Goal: Task Accomplishment & Management: Use online tool/utility

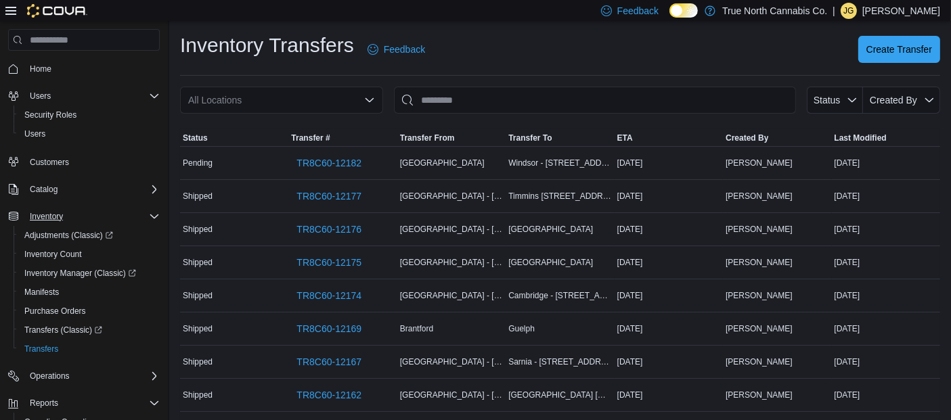
click at [70, 215] on div "Inventory" at bounding box center [91, 216] width 135 height 16
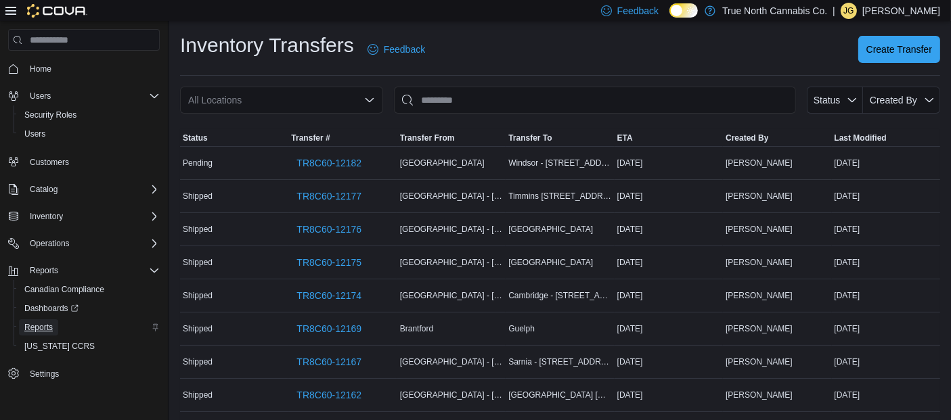
click at [53, 323] on link "Reports" at bounding box center [38, 327] width 39 height 16
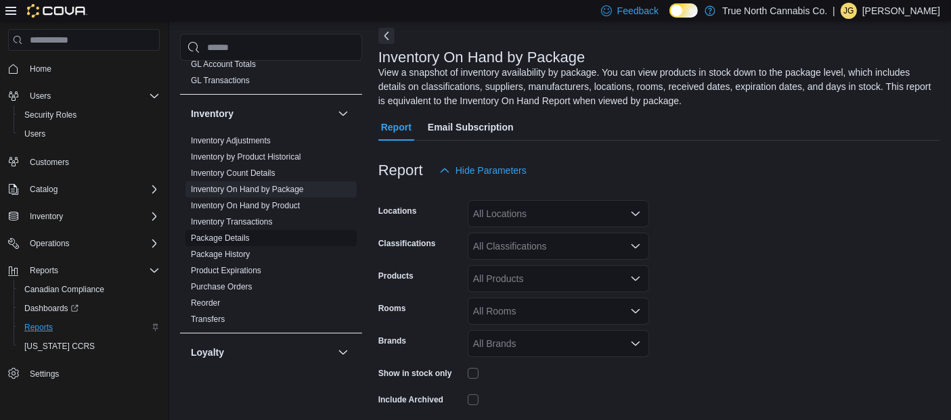
scroll to position [60, 0]
click at [243, 242] on span "Package Details" at bounding box center [270, 238] width 171 height 16
click at [246, 184] on span "Inventory On Hand by Package" at bounding box center [247, 189] width 113 height 11
click at [571, 209] on div "All Locations" at bounding box center [558, 213] width 181 height 27
type input "*******"
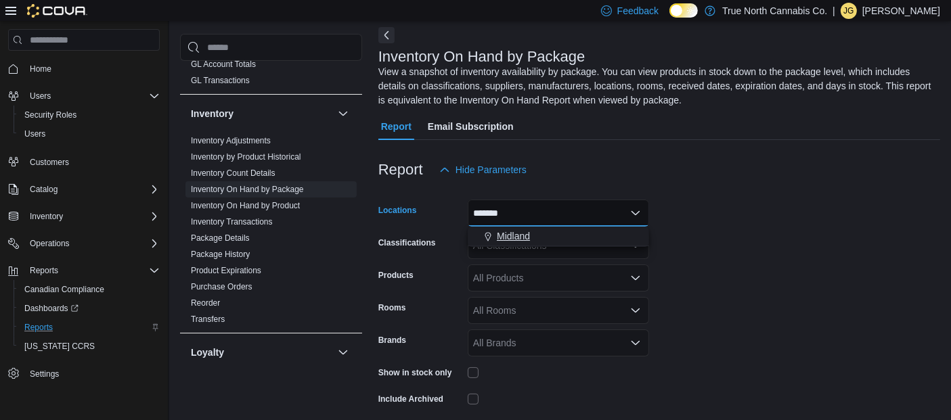
click at [570, 238] on div "Midland" at bounding box center [558, 236] width 165 height 14
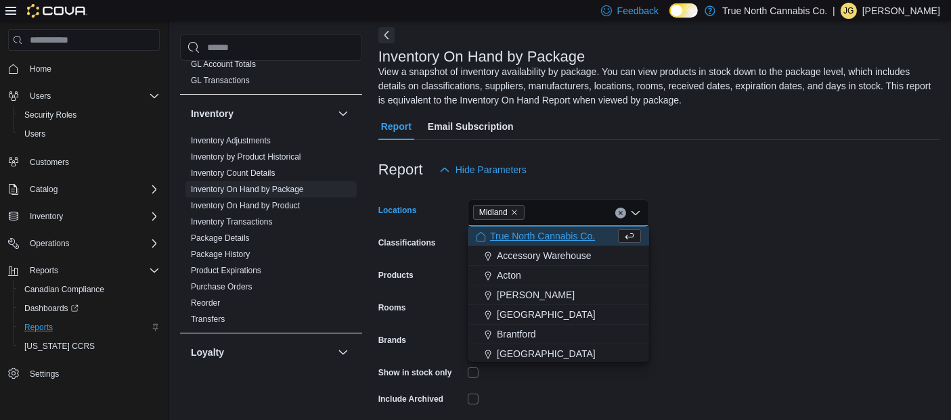
click at [709, 265] on form "Locations [GEOGRAPHIC_DATA] Combo box. Selected. [GEOGRAPHIC_DATA]. Press Backs…" at bounding box center [659, 315] width 562 height 264
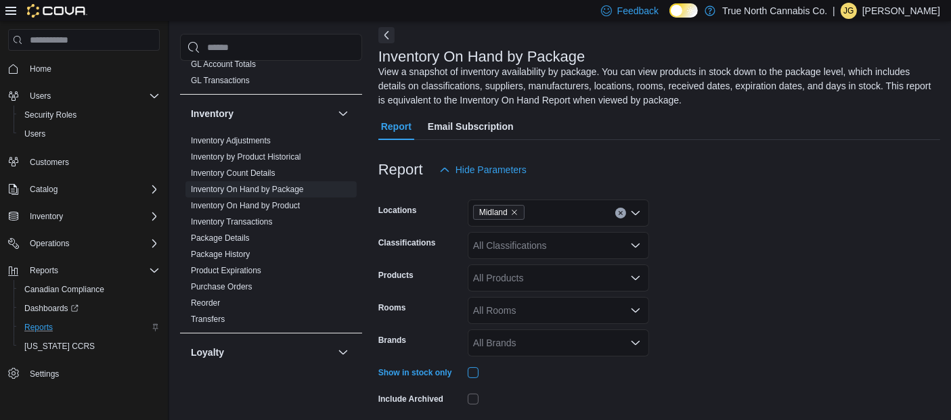
scroll to position [113, 0]
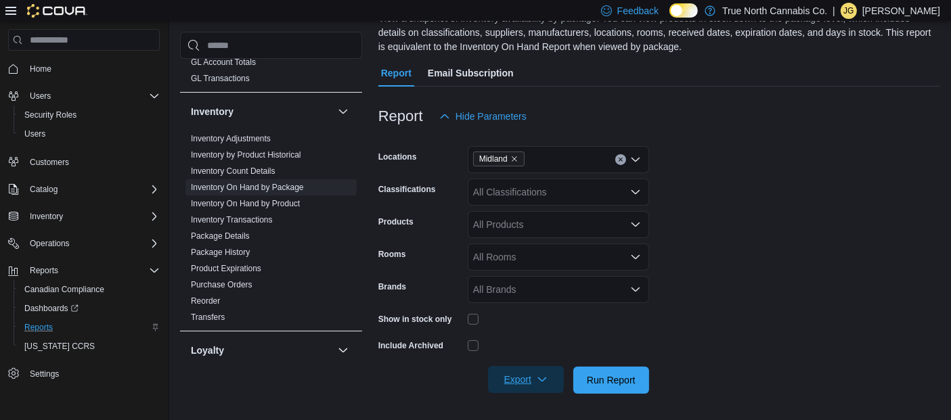
click at [551, 376] on span "Export" at bounding box center [526, 379] width 60 height 27
click at [529, 300] on span "Export to Excel" at bounding box center [527, 298] width 61 height 11
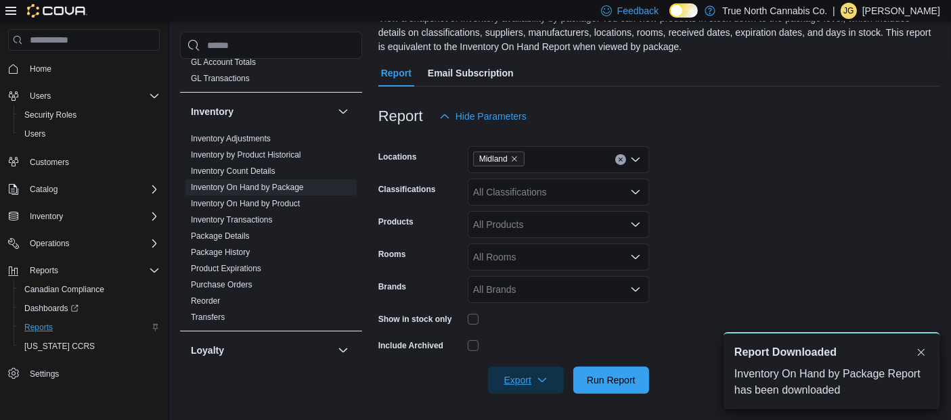
scroll to position [0, 0]
